Goal: Transaction & Acquisition: Purchase product/service

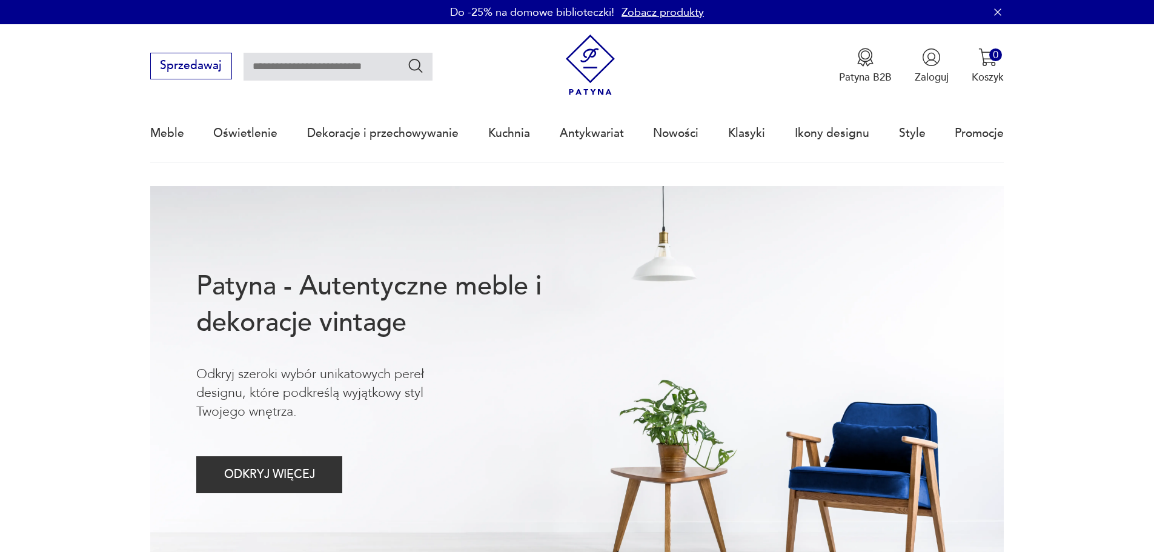
click at [348, 66] on input "text" at bounding box center [337, 67] width 189 height 28
type input "*********"
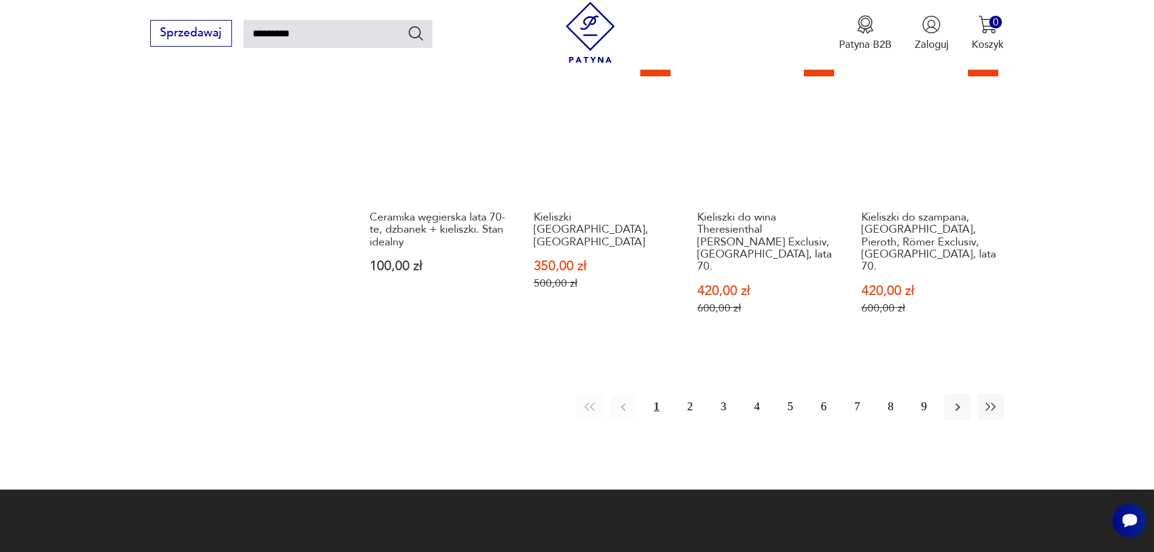
scroll to position [1025, 0]
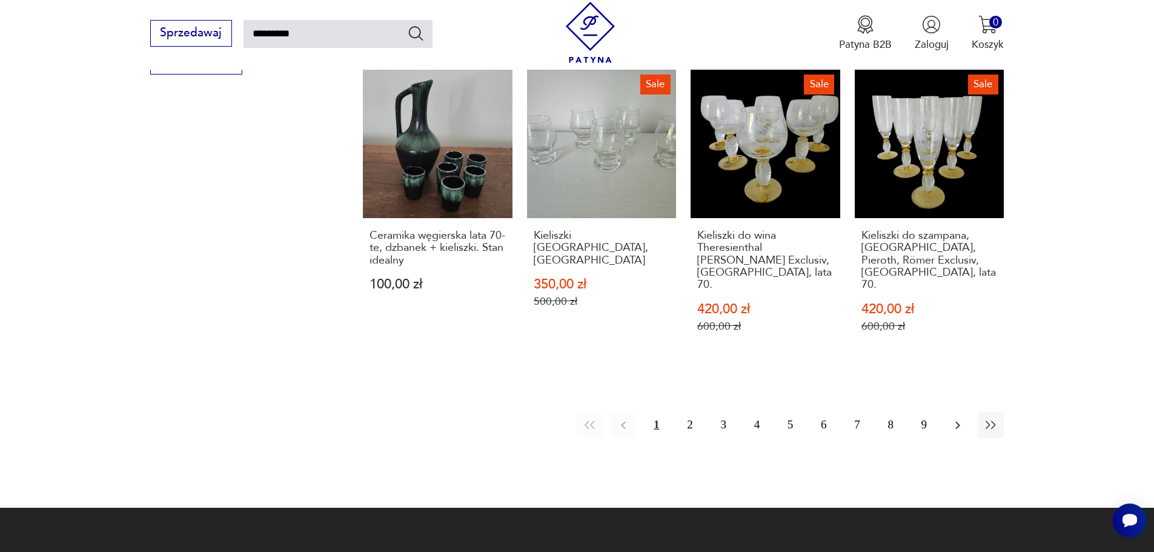
click at [961, 418] on icon "button" at bounding box center [957, 425] width 15 height 15
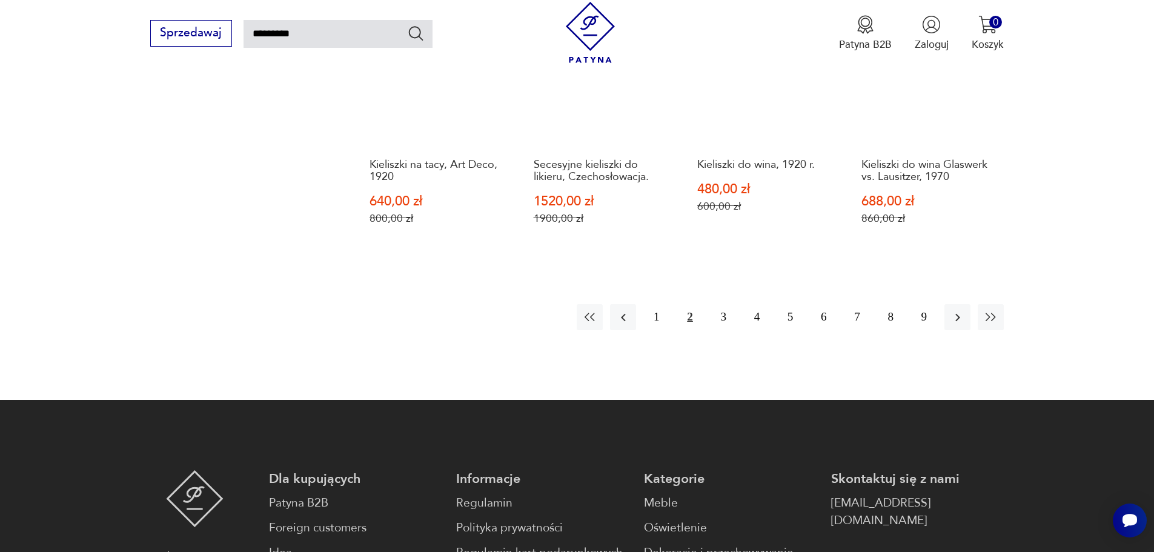
scroll to position [1073, 0]
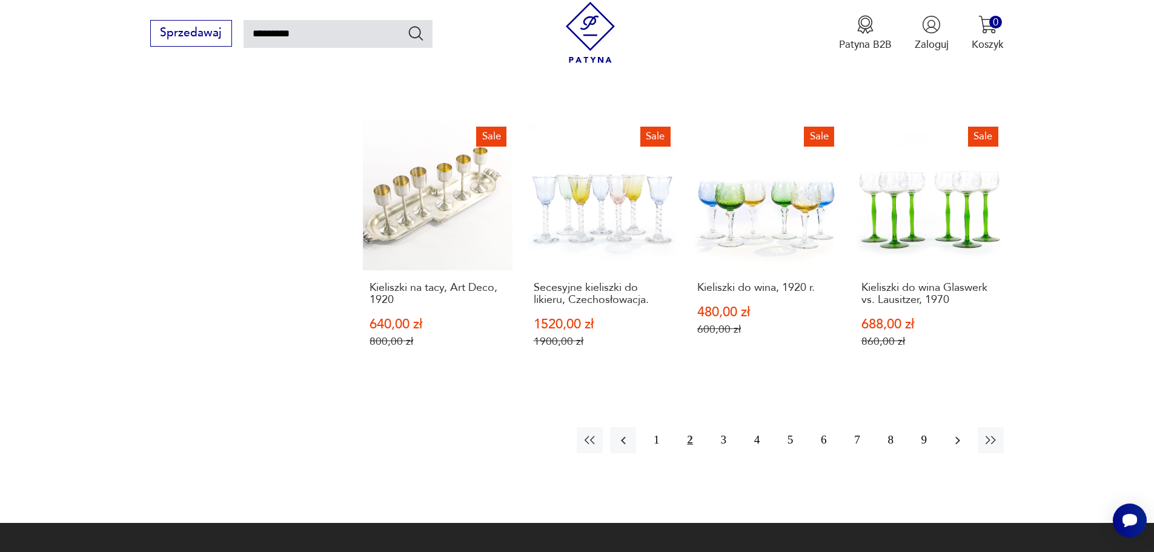
click at [961, 433] on icon "button" at bounding box center [957, 440] width 15 height 15
